Goal: Complete application form

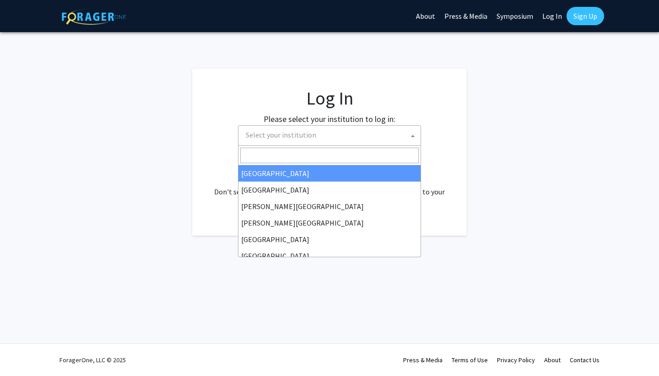
click at [292, 141] on span "Select your institution" at bounding box center [331, 134] width 179 height 19
select select "34"
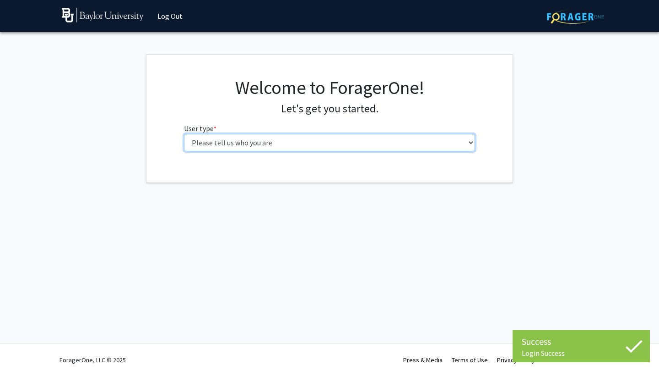
select select "1: undergrad"
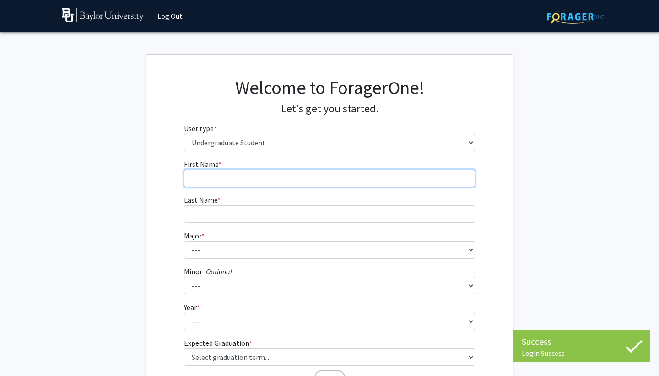
click at [337, 183] on input "First Name * required" at bounding box center [330, 177] width 292 height 17
type input "Sophia"
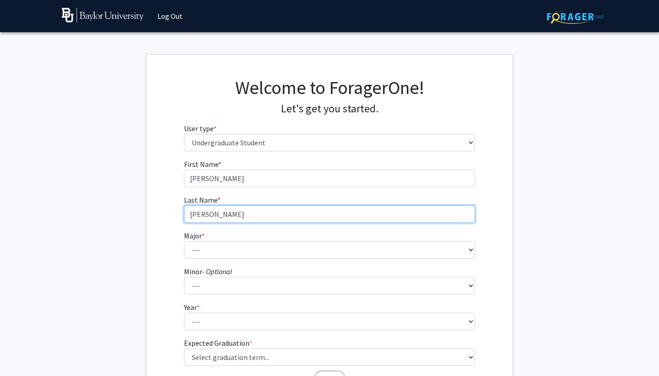
type input "Dalomba"
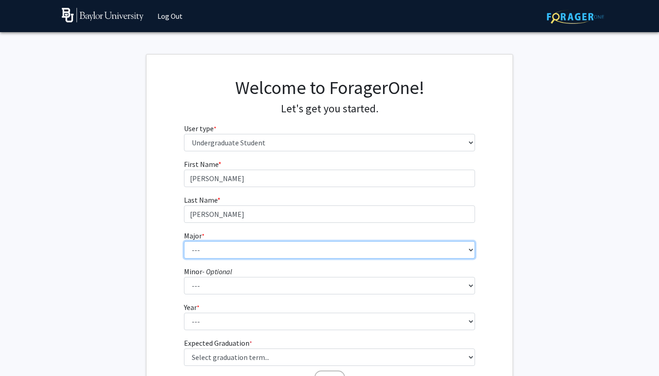
select select "92: 2757"
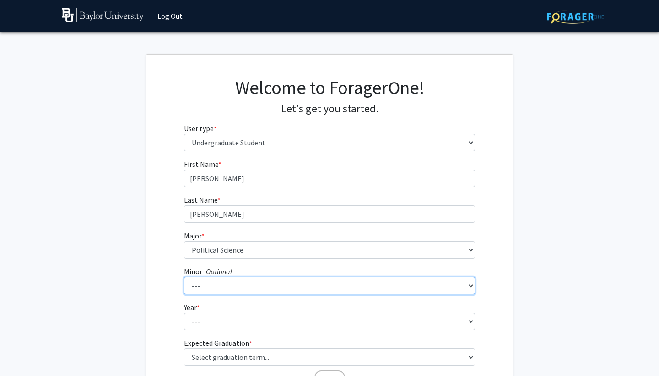
select select "21: 2084"
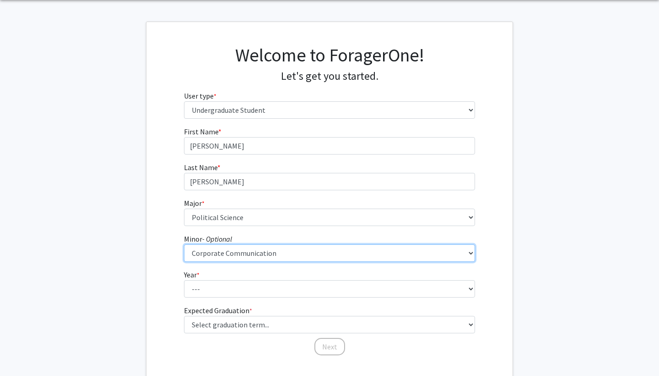
scroll to position [65, 0]
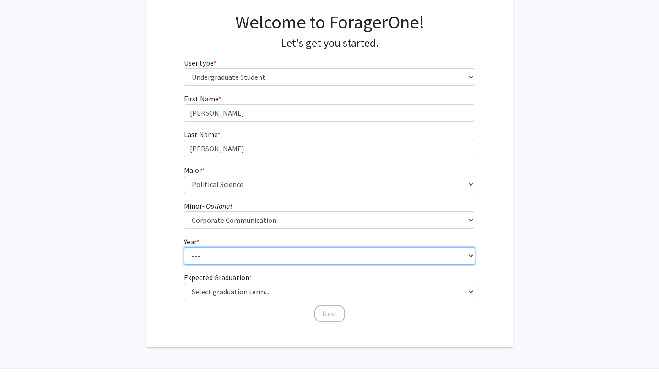
select select "3: junior"
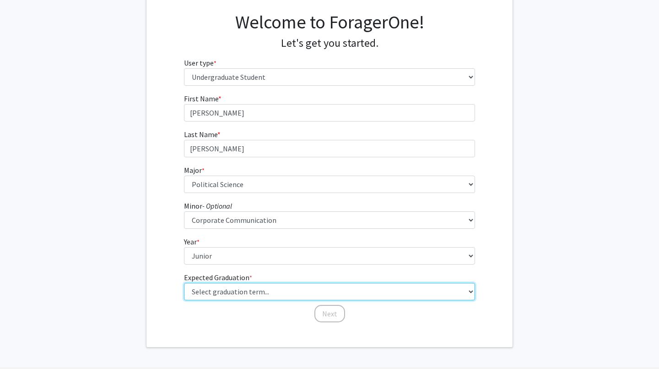
select select "9: spring_2027"
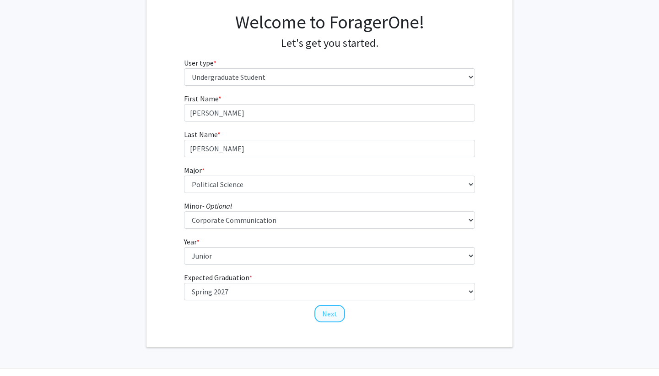
click at [325, 309] on button "Next" at bounding box center [330, 313] width 31 height 17
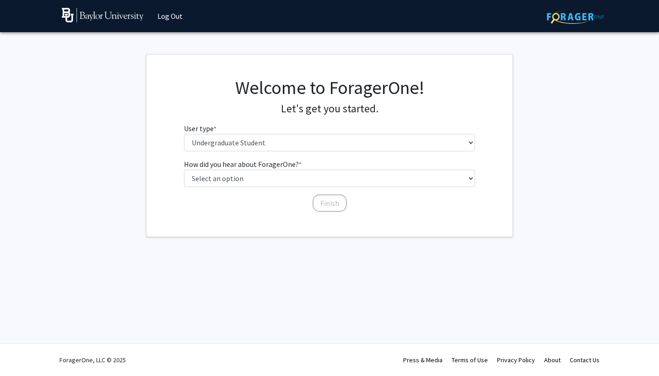
scroll to position [0, 0]
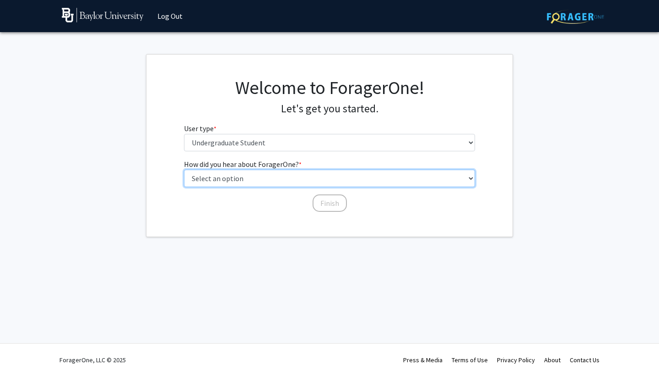
select select "4: university_email"
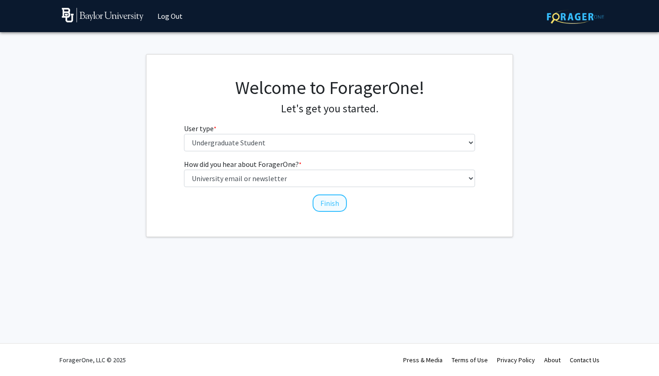
click at [317, 199] on button "Finish" at bounding box center [330, 202] width 34 height 17
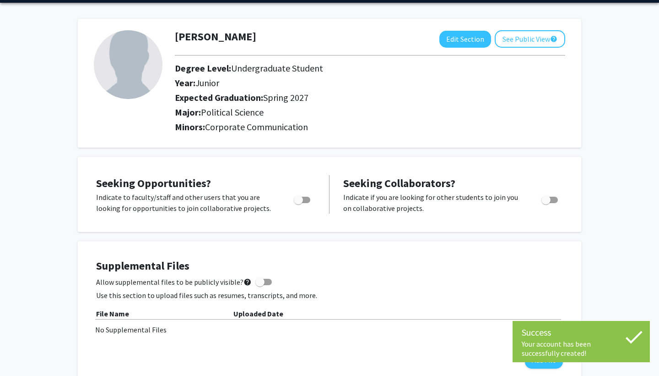
scroll to position [44, 0]
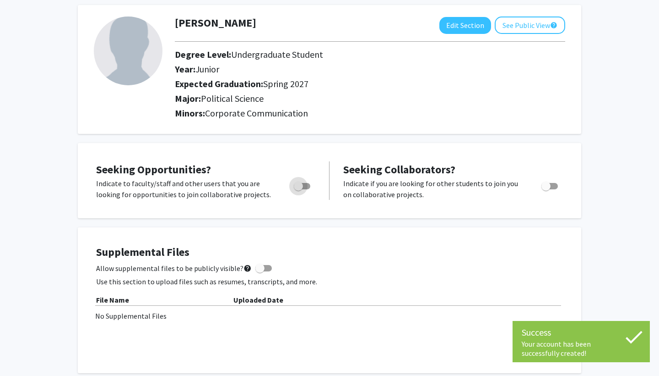
click at [303, 183] on span "Toggle" at bounding box center [298, 185] width 9 height 9
click at [299, 189] on input "Are you actively seeking opportunities?" at bounding box center [298, 189] width 0 height 0
checkbox input "true"
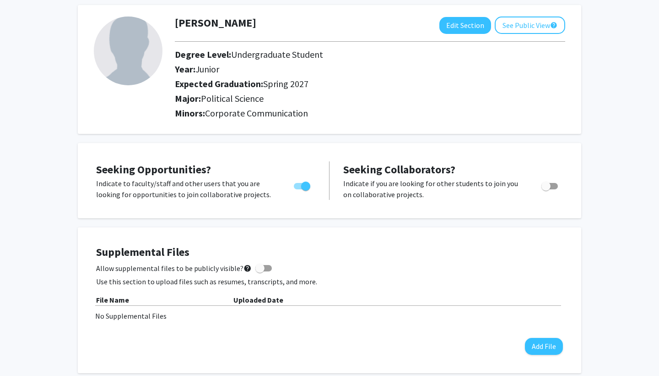
click at [546, 185] on span "Toggle" at bounding box center [546, 185] width 9 height 9
click at [546, 189] on input "Would you like to receive other student requests to work with you?" at bounding box center [546, 189] width 0 height 0
checkbox input "true"
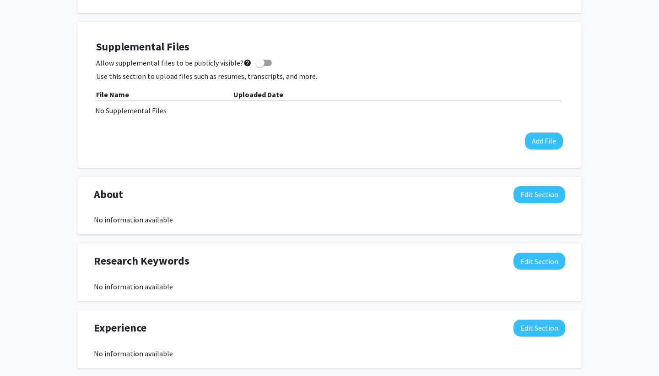
scroll to position [238, 0]
